Goal: Task Accomplishment & Management: Manage account settings

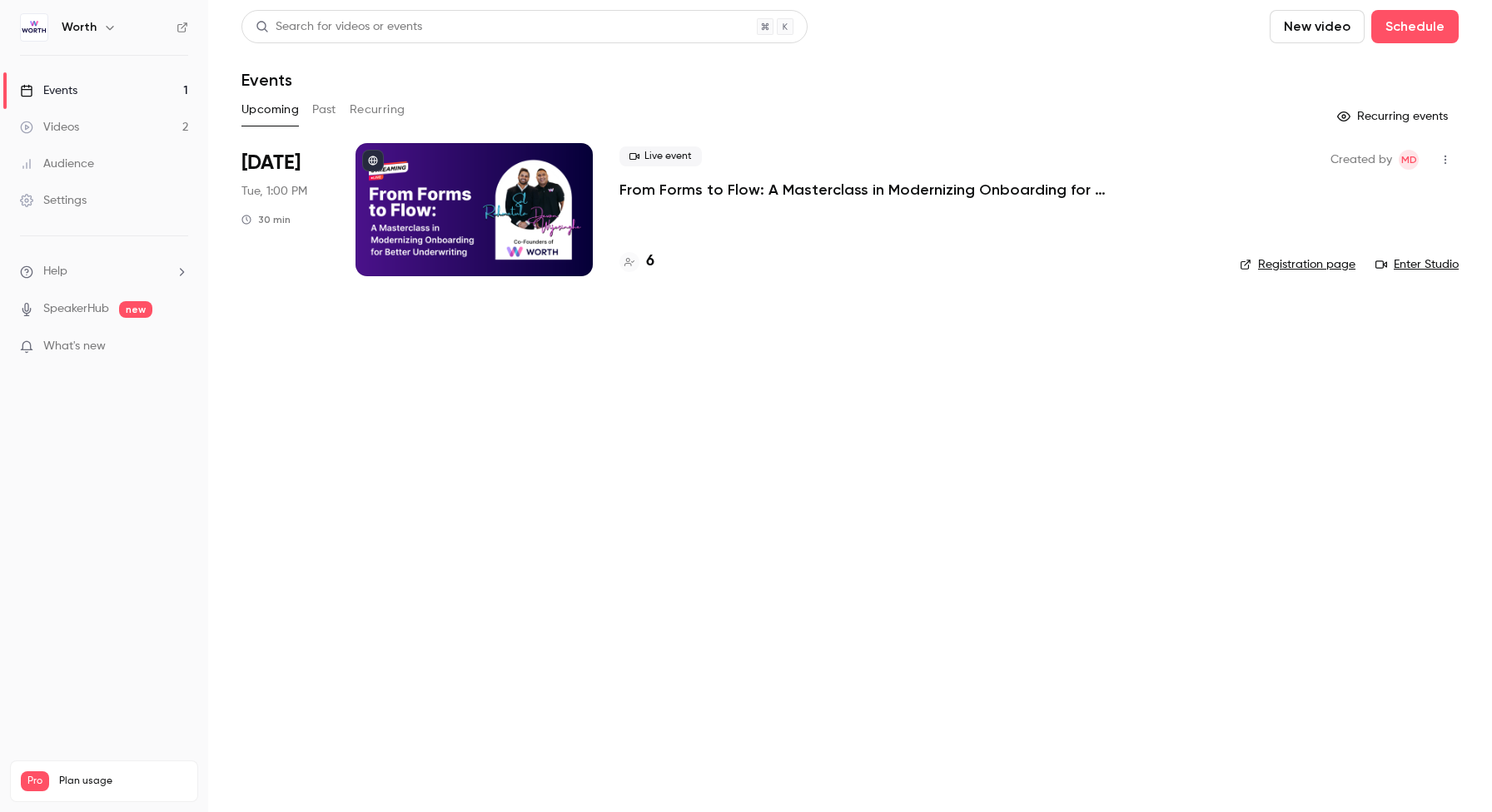
click at [80, 202] on div "Settings" at bounding box center [53, 201] width 66 height 16
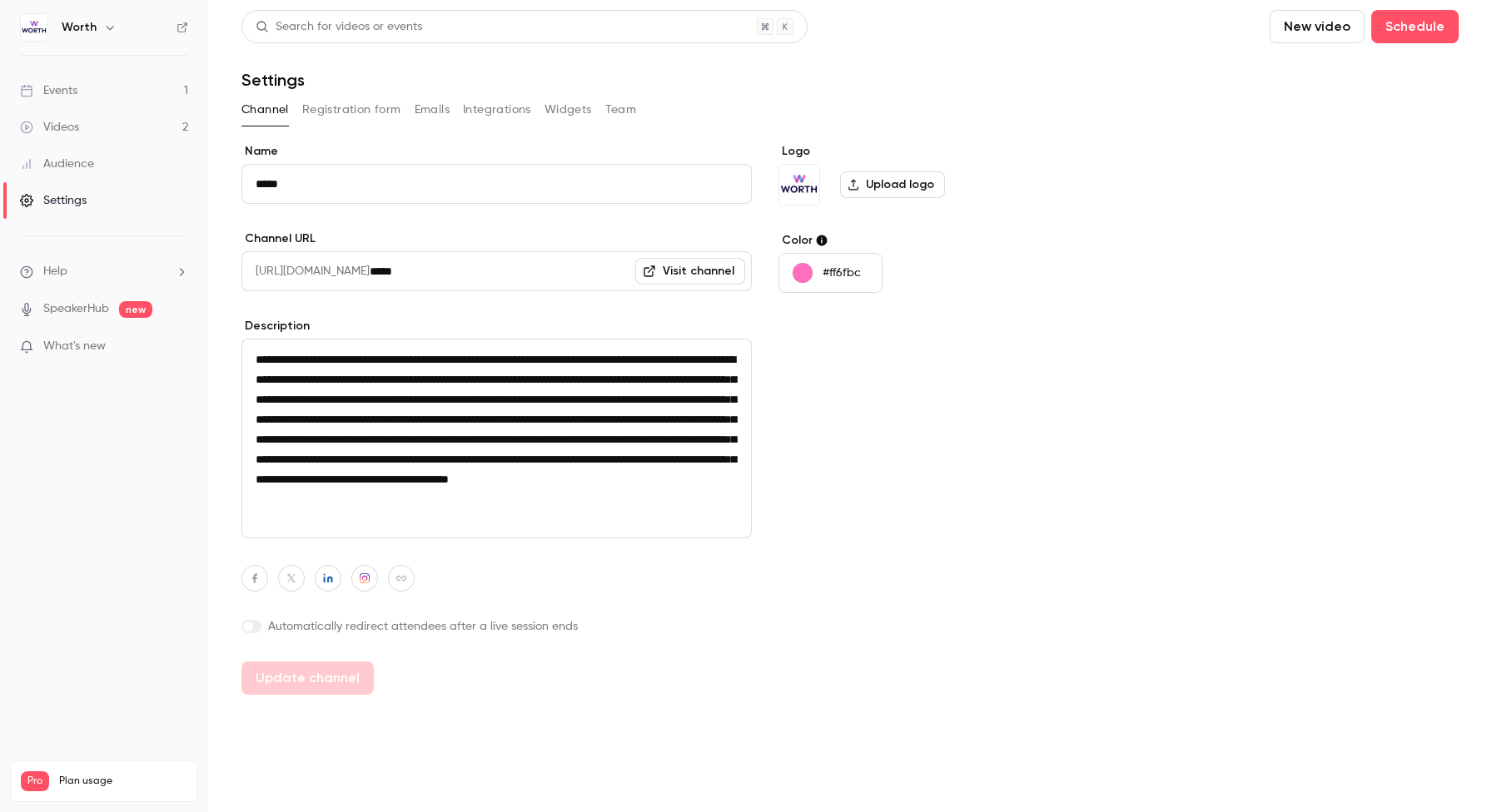
click at [482, 102] on button "Integrations" at bounding box center [496, 109] width 68 height 26
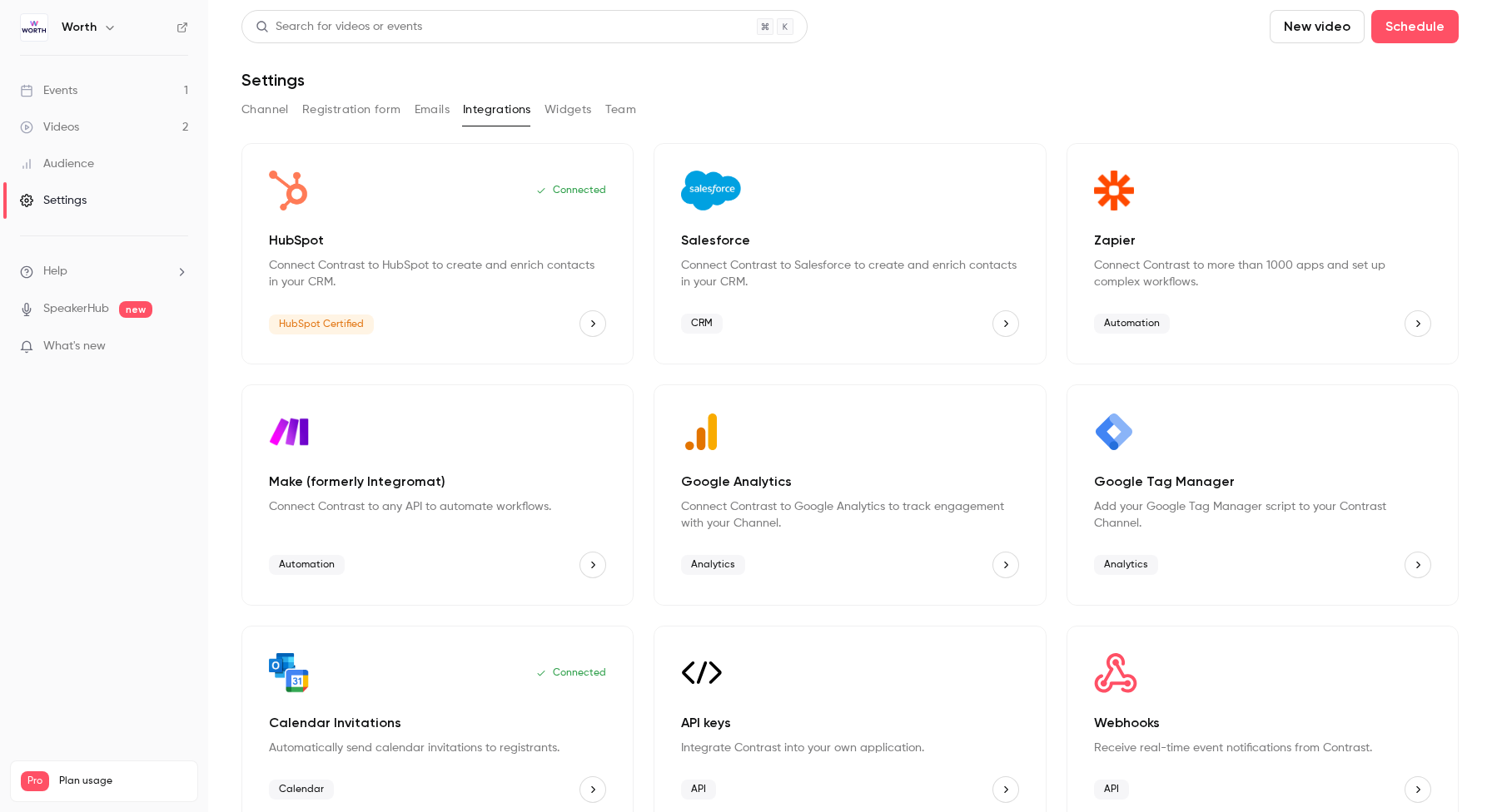
click at [1281, 565] on div "Analytics" at bounding box center [1262, 564] width 338 height 26
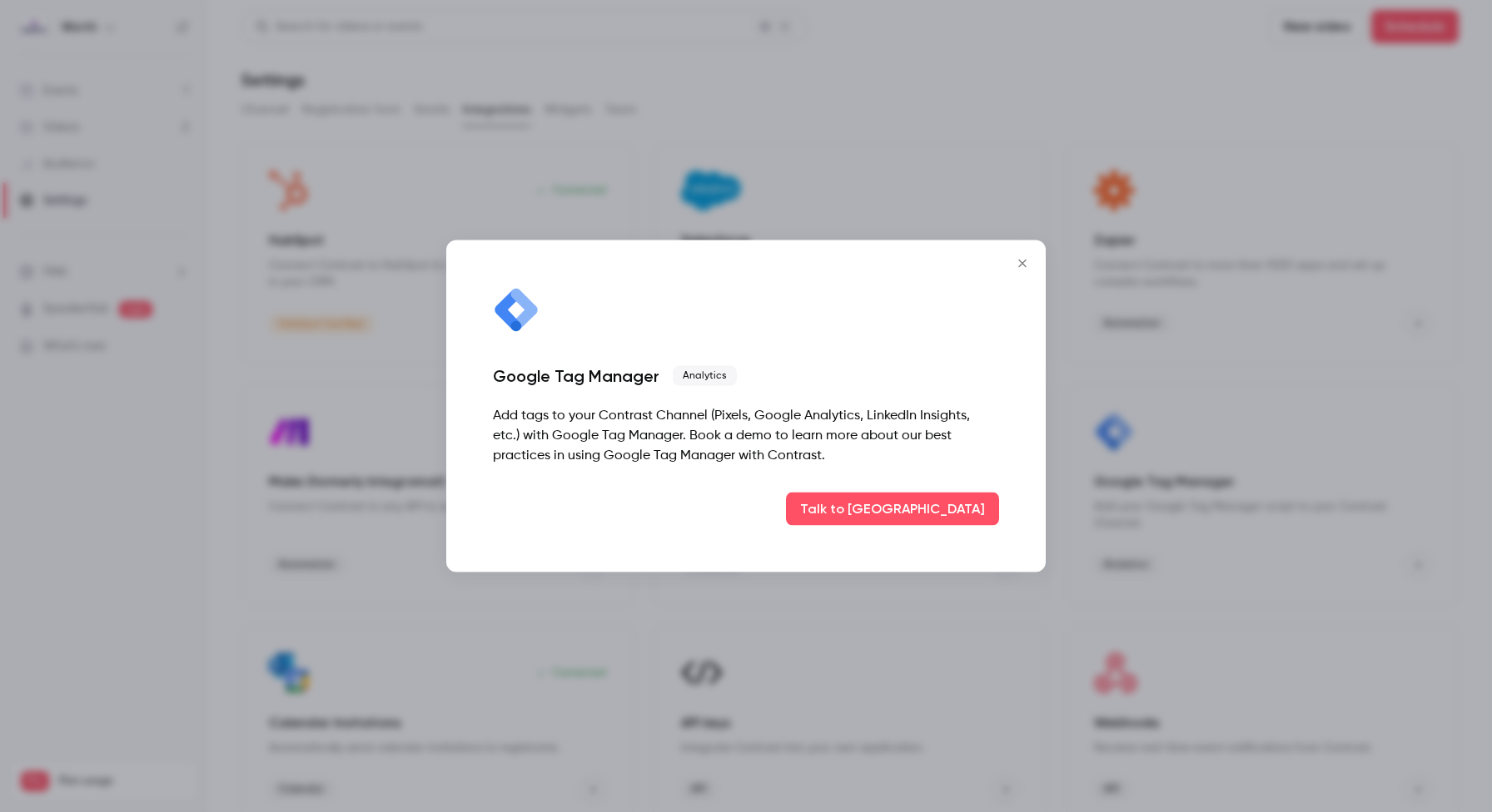
click at [1026, 268] on icon "Close" at bounding box center [1023, 263] width 20 height 14
